Goal: Obtain resource: Download file/media

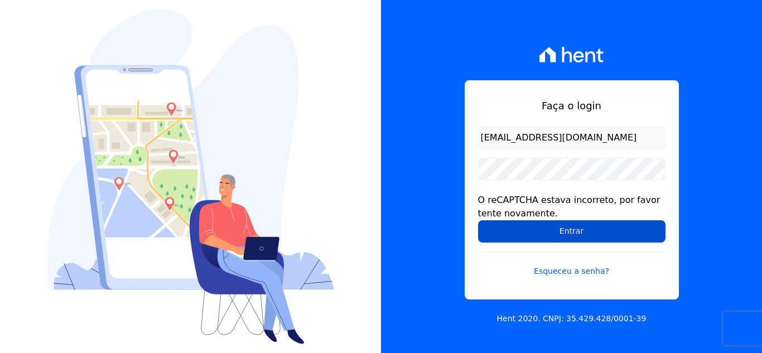
click at [541, 234] on input "Entrar" at bounding box center [571, 231] width 187 height 22
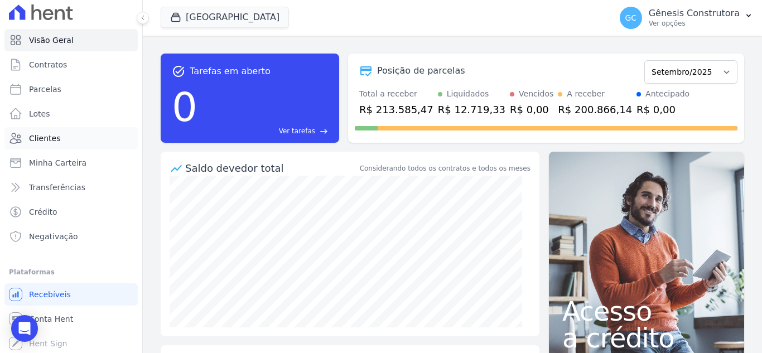
scroll to position [6, 0]
click at [94, 318] on link "Conta Hent" at bounding box center [70, 317] width 133 height 22
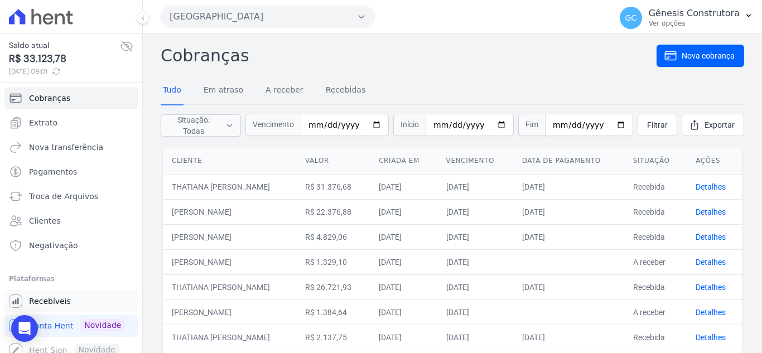
click at [65, 304] on span "Recebíveis" at bounding box center [50, 301] width 42 height 11
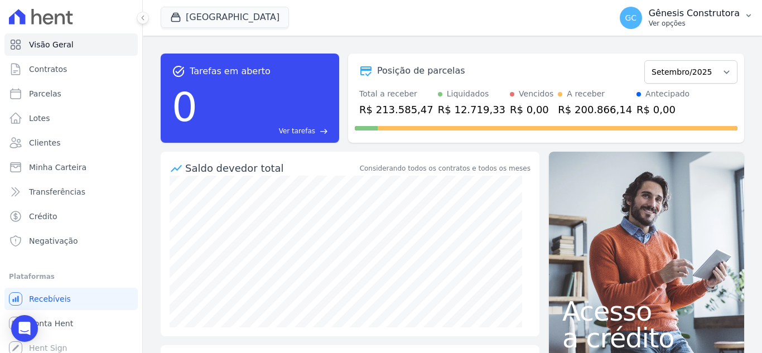
click at [713, 9] on p "Gênesis Construtora" at bounding box center [693, 13] width 91 height 11
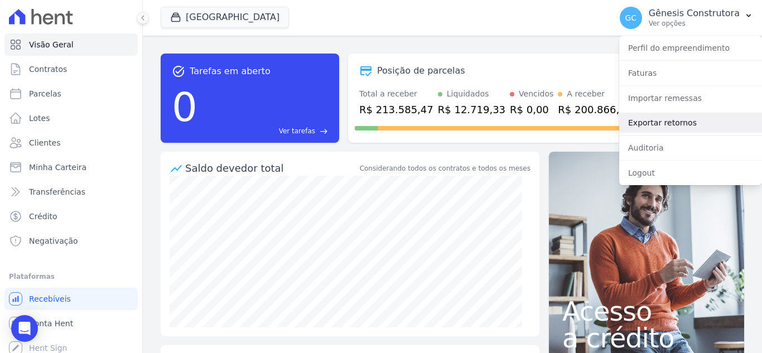
click at [679, 122] on link "Exportar retornos" at bounding box center [690, 123] width 143 height 20
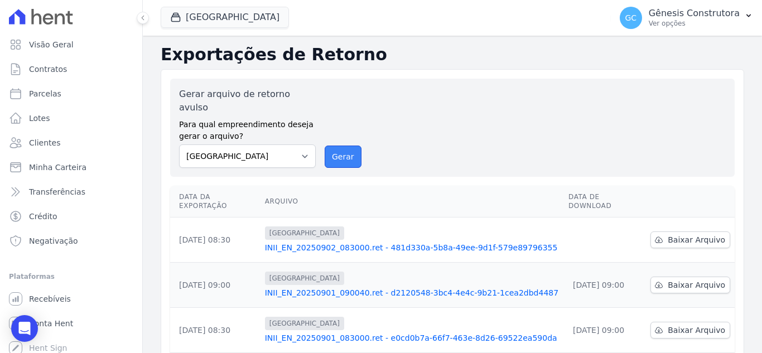
click at [347, 149] on button "Gerar" at bounding box center [343, 157] width 37 height 22
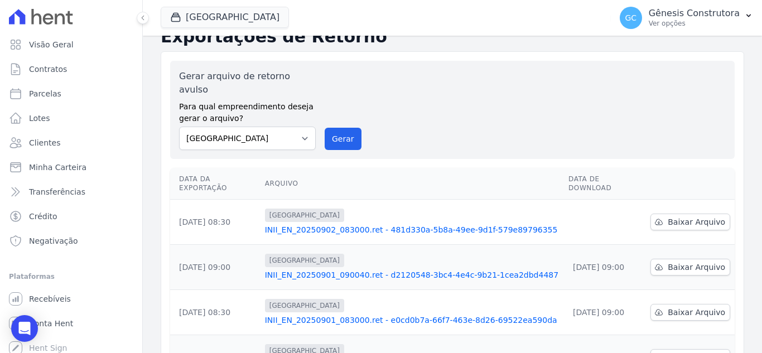
scroll to position [18, 0]
drag, startPoint x: 343, startPoint y: 121, endPoint x: 425, endPoint y: 109, distance: 82.2
click at [343, 128] on button "Gerar" at bounding box center [343, 139] width 37 height 22
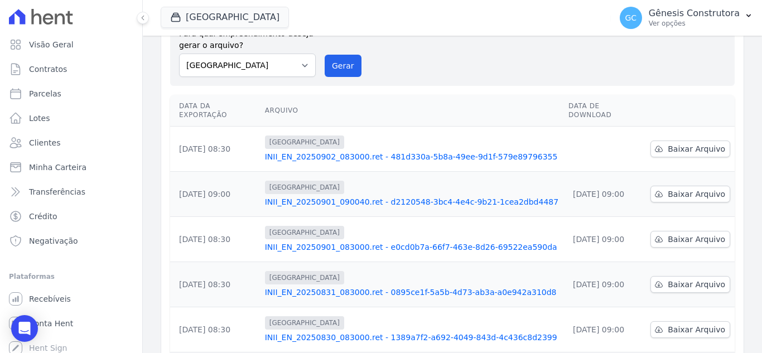
scroll to position [112, 0]
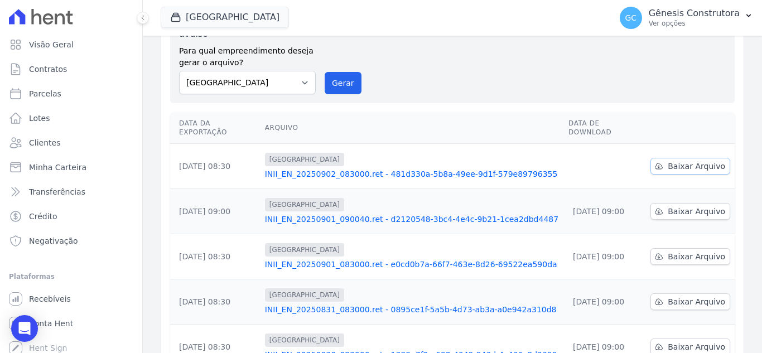
click at [668, 161] on span "Baixar Arquivo" at bounding box center [695, 166] width 57 height 11
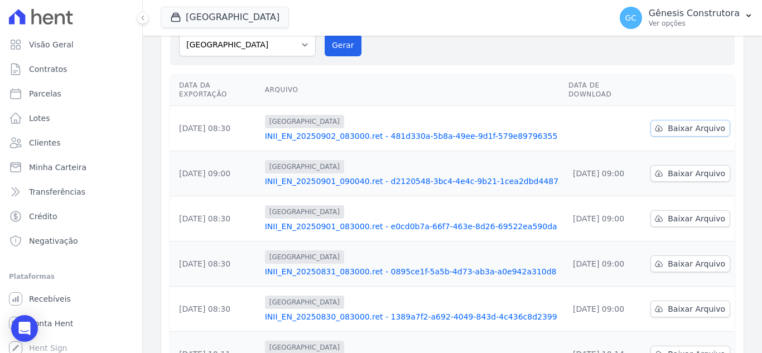
scroll to position [74, 0]
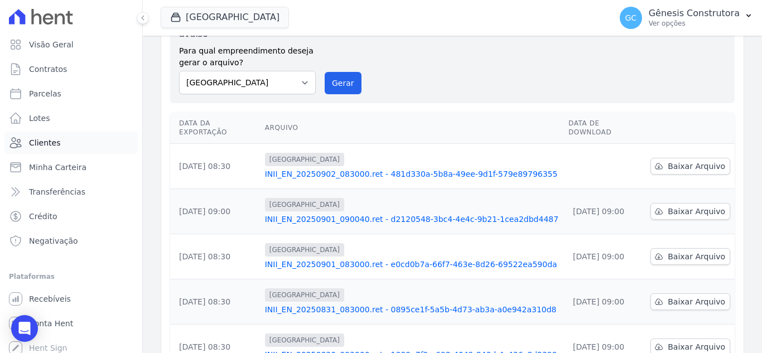
click at [56, 145] on span "Clientes" at bounding box center [44, 142] width 31 height 11
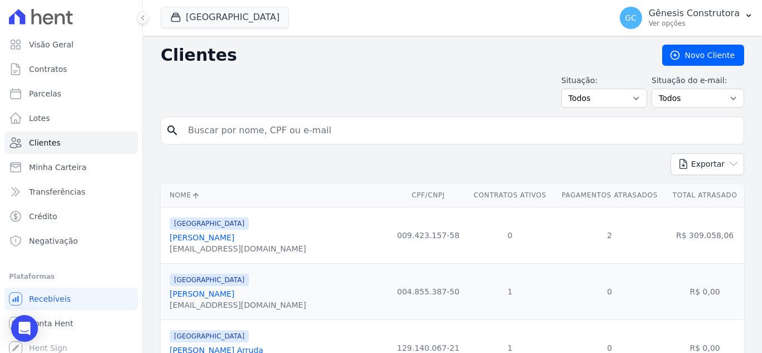
click at [231, 125] on input "search" at bounding box center [460, 130] width 558 height 22
paste input "[PERSON_NAME]"
type input "[PERSON_NAME]"
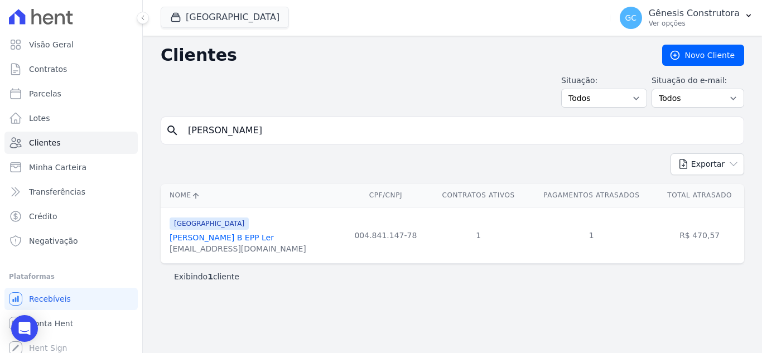
click at [224, 237] on link "[PERSON_NAME] B EPP Ler" at bounding box center [222, 237] width 104 height 9
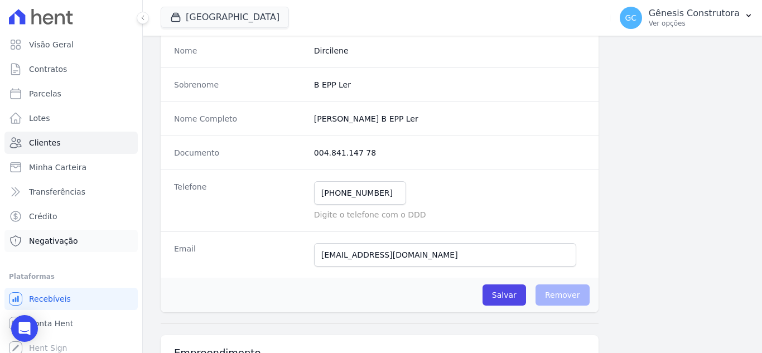
scroll to position [6, 0]
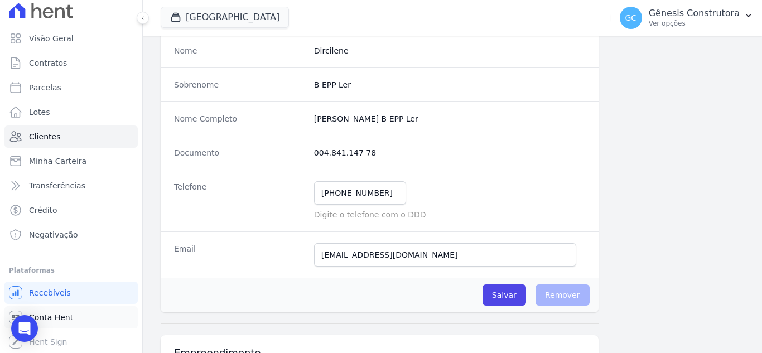
click at [78, 316] on link "Conta Hent" at bounding box center [70, 317] width 133 height 22
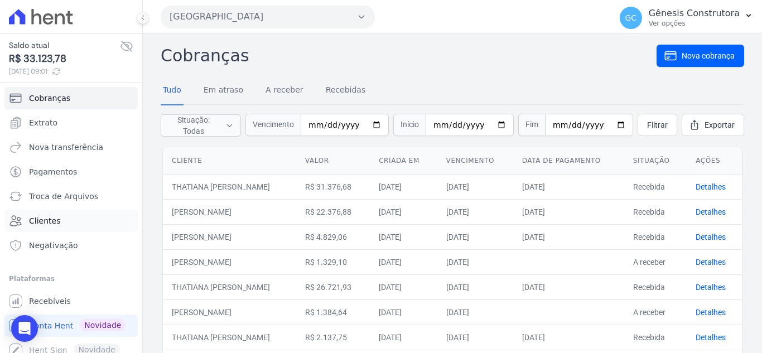
click at [56, 222] on span "Clientes" at bounding box center [44, 220] width 31 height 11
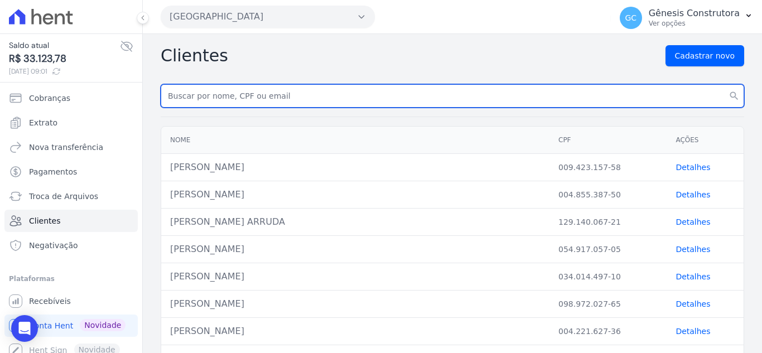
paste input "[PERSON_NAME]"
type input "[PERSON_NAME]"
click at [724, 84] on button "search" at bounding box center [734, 95] width 20 height 23
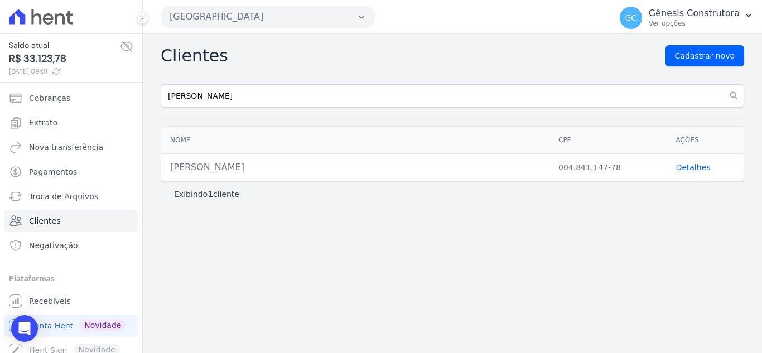
click at [686, 168] on link "Detalhes" at bounding box center [692, 167] width 35 height 9
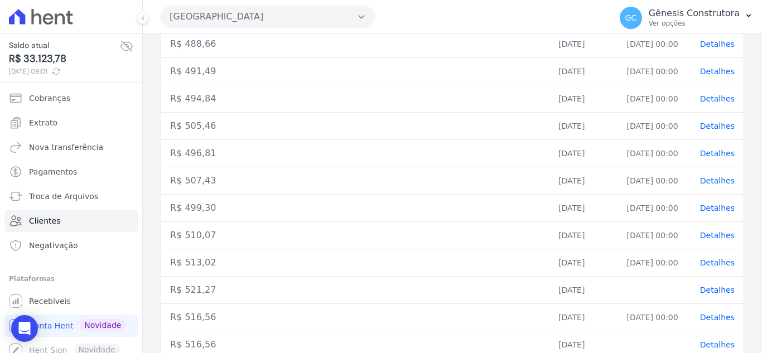
scroll to position [374, 0]
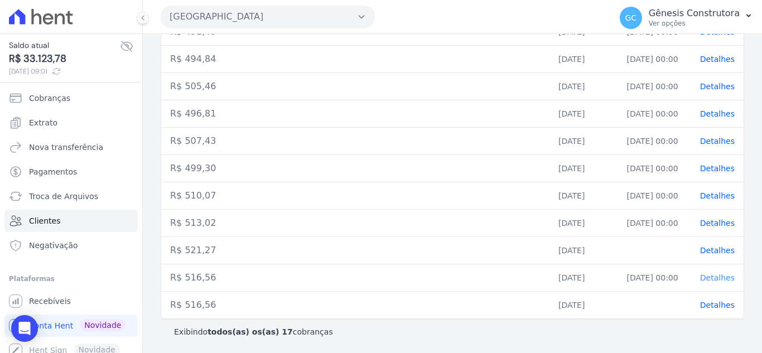
click at [718, 274] on span "Detalhes" at bounding box center [717, 277] width 35 height 9
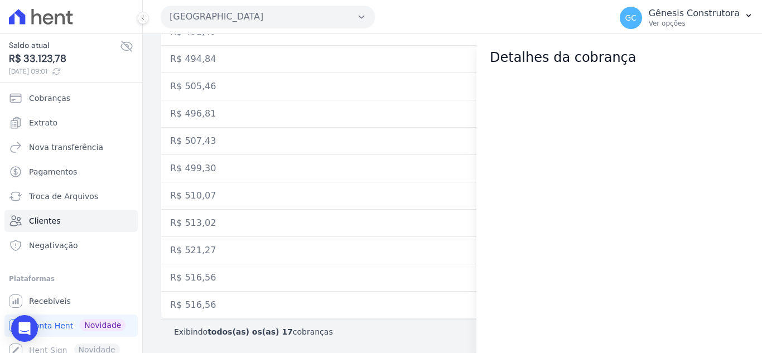
drag, startPoint x: 718, startPoint y: 274, endPoint x: 486, endPoint y: 169, distance: 254.8
click at [486, 169] on div at bounding box center [618, 209] width 285 height 285
click at [105, 300] on link "Recebíveis" at bounding box center [70, 301] width 133 height 22
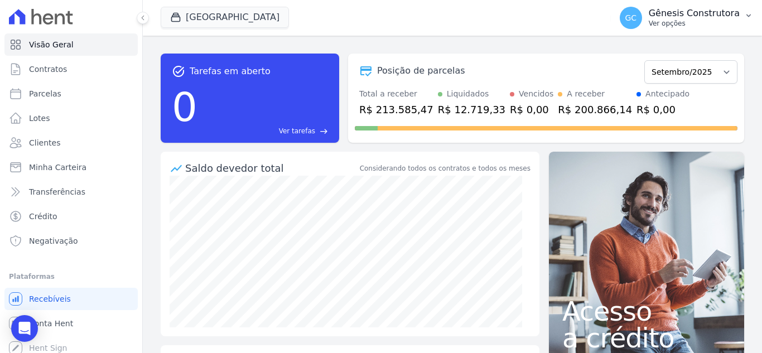
click at [694, 18] on p "Gênesis Construtora" at bounding box center [693, 13] width 91 height 11
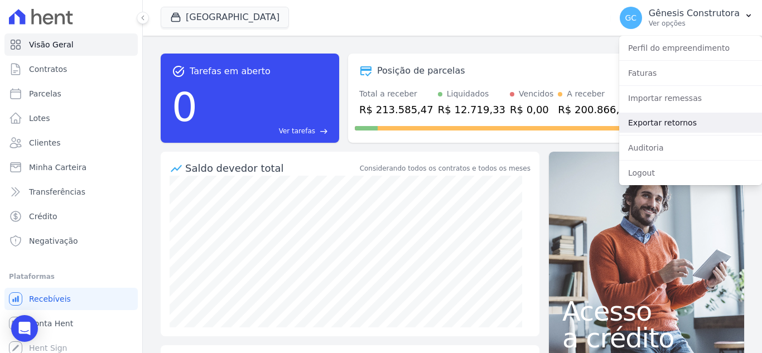
click at [681, 122] on link "Exportar retornos" at bounding box center [690, 123] width 143 height 20
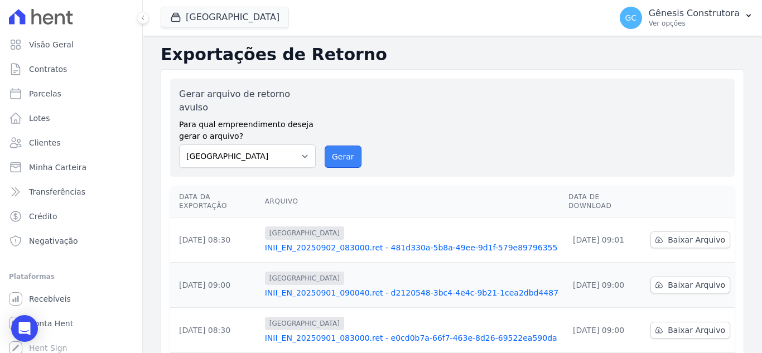
click at [338, 146] on button "Gerar" at bounding box center [343, 157] width 37 height 22
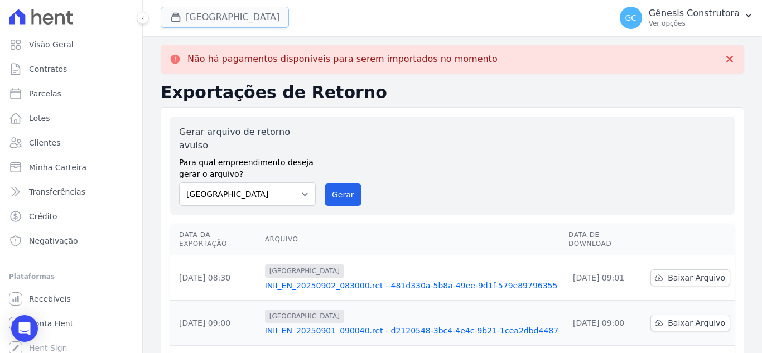
click at [206, 16] on button "[GEOGRAPHIC_DATA]" at bounding box center [225, 17] width 128 height 21
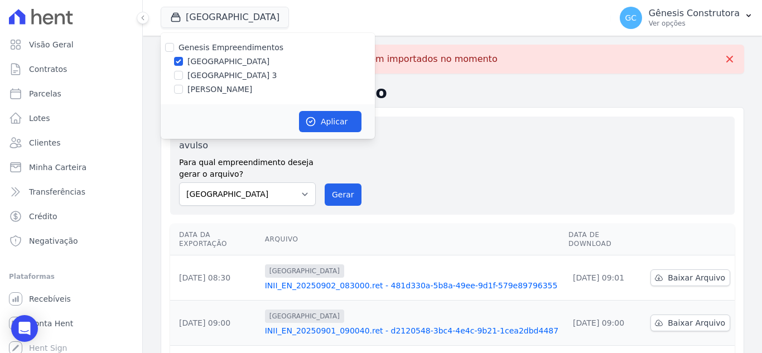
click at [224, 77] on label "[GEOGRAPHIC_DATA] 3" at bounding box center [232, 76] width 90 height 12
click at [183, 77] on input "[GEOGRAPHIC_DATA] 3" at bounding box center [178, 75] width 9 height 9
checkbox input "true"
click at [209, 61] on label "[GEOGRAPHIC_DATA]" at bounding box center [228, 62] width 82 height 12
click at [183, 61] on input "[GEOGRAPHIC_DATA]" at bounding box center [178, 61] width 9 height 9
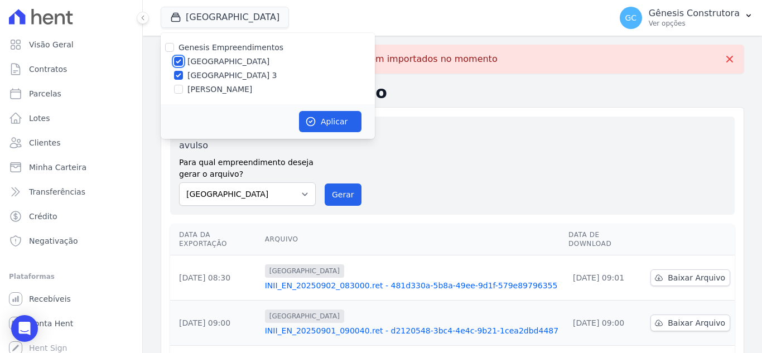
checkbox input "false"
click at [312, 118] on icon "button" at bounding box center [311, 122] width 8 height 8
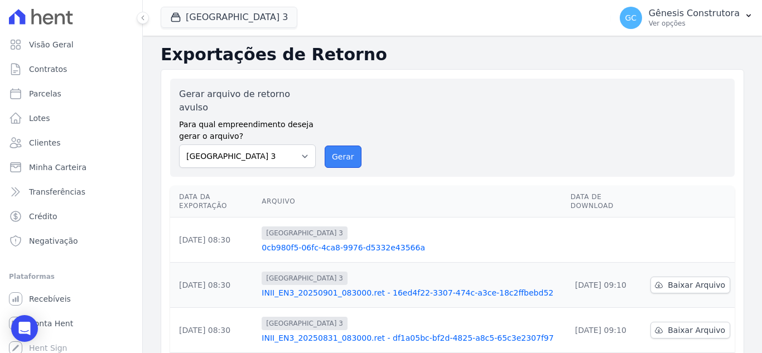
click at [346, 146] on button "Gerar" at bounding box center [343, 157] width 37 height 22
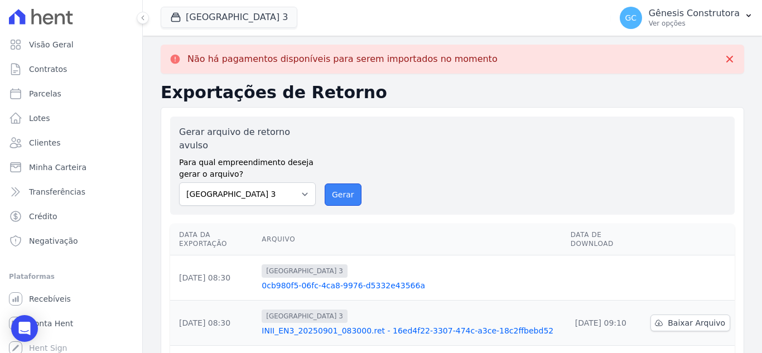
click at [343, 183] on button "Gerar" at bounding box center [343, 194] width 37 height 22
click at [349, 183] on button "Gerar" at bounding box center [343, 194] width 37 height 22
click at [330, 183] on button "Gerar" at bounding box center [343, 194] width 37 height 22
click at [341, 183] on button "Gerar" at bounding box center [343, 194] width 37 height 22
click at [327, 188] on button "Gerar" at bounding box center [343, 194] width 37 height 22
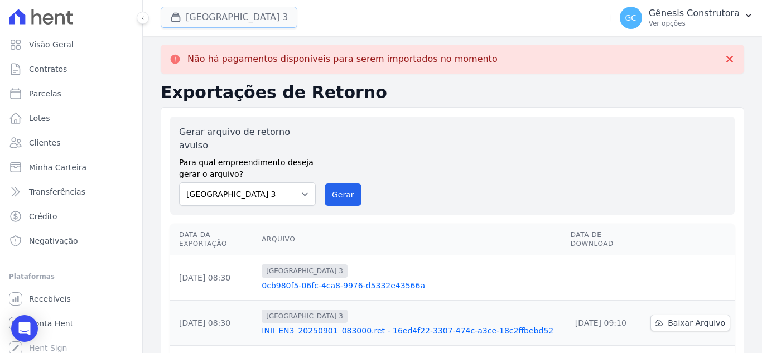
click at [243, 13] on button "[GEOGRAPHIC_DATA] 3" at bounding box center [229, 17] width 137 height 21
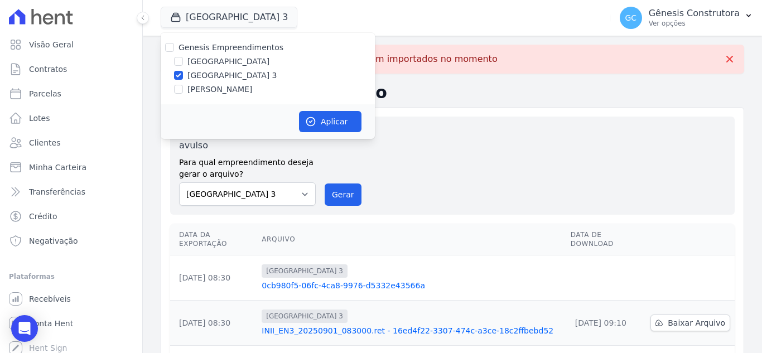
drag, startPoint x: 216, startPoint y: 95, endPoint x: 214, endPoint y: 82, distance: 12.9
click at [215, 94] on label "[PERSON_NAME]" at bounding box center [219, 90] width 65 height 12
click at [183, 94] on input "[PERSON_NAME]" at bounding box center [178, 89] width 9 height 9
checkbox input "true"
click at [214, 74] on label "[GEOGRAPHIC_DATA] 3" at bounding box center [232, 76] width 90 height 12
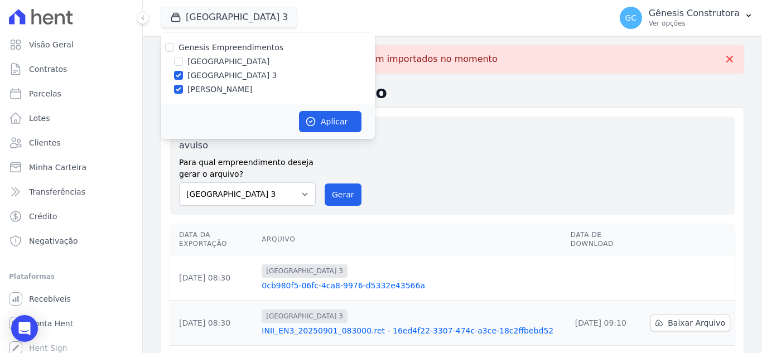
click at [183, 74] on input "[GEOGRAPHIC_DATA] 3" at bounding box center [178, 75] width 9 height 9
checkbox input "false"
click at [331, 111] on button "Aplicar" at bounding box center [330, 121] width 62 height 21
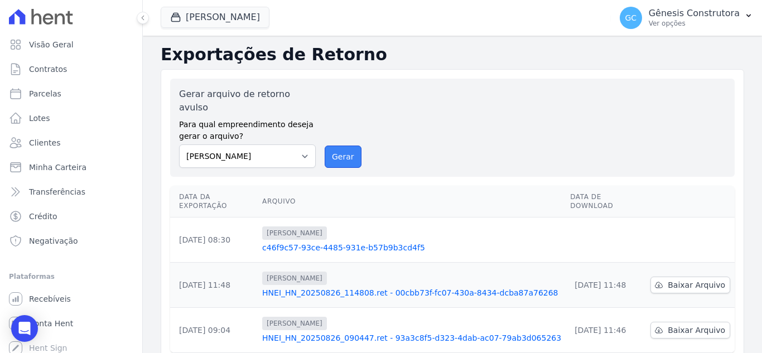
click at [340, 148] on button "Gerar" at bounding box center [343, 157] width 37 height 22
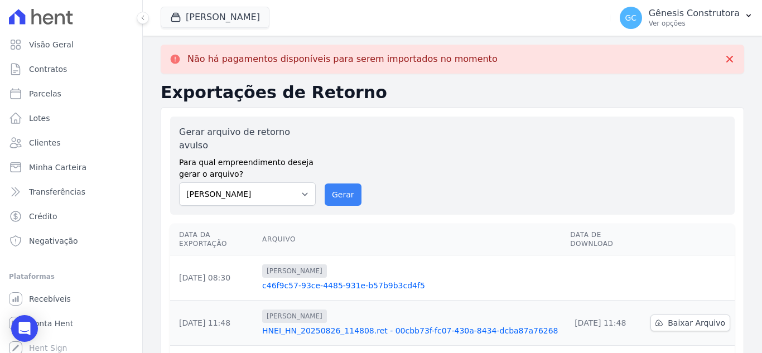
drag, startPoint x: 361, startPoint y: 172, endPoint x: 355, endPoint y: 172, distance: 6.2
click at [358, 172] on div "Gerar arquivo de retorno avulso Para qual empreendimento deseja gerar o arquivo…" at bounding box center [452, 165] width 546 height 80
drag, startPoint x: 354, startPoint y: 172, endPoint x: 409, endPoint y: 112, distance: 82.1
click at [352, 183] on button "Gerar" at bounding box center [343, 194] width 37 height 22
click at [348, 188] on button "Gerar" at bounding box center [343, 194] width 37 height 22
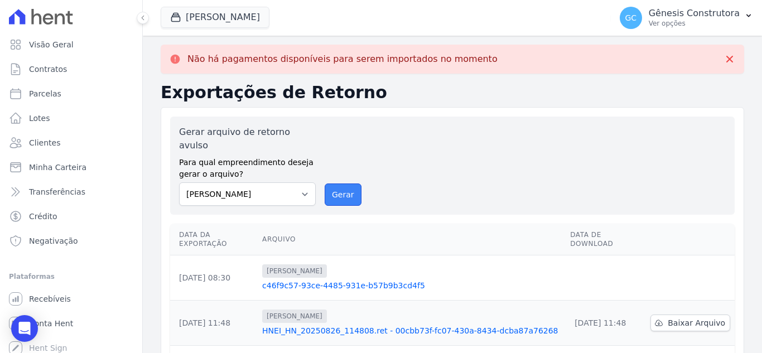
click at [347, 183] on button "Gerar" at bounding box center [343, 194] width 37 height 22
